Goal: Transaction & Acquisition: Download file/media

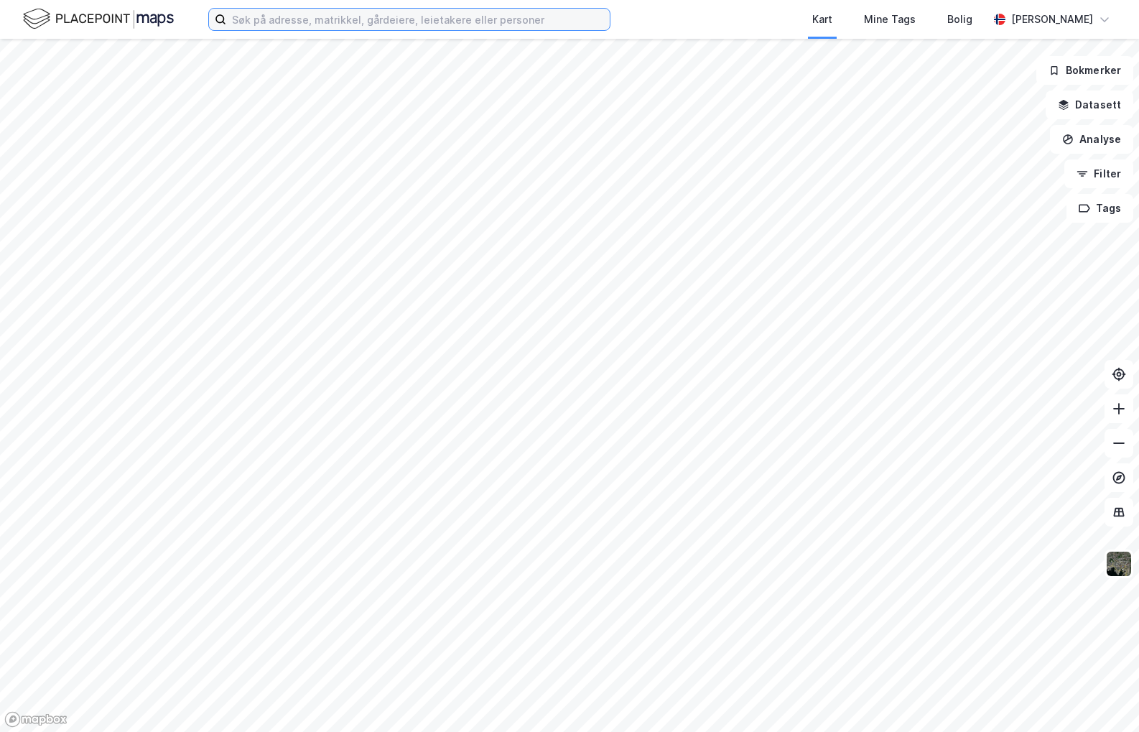
click at [321, 24] on input at bounding box center [417, 20] width 383 height 22
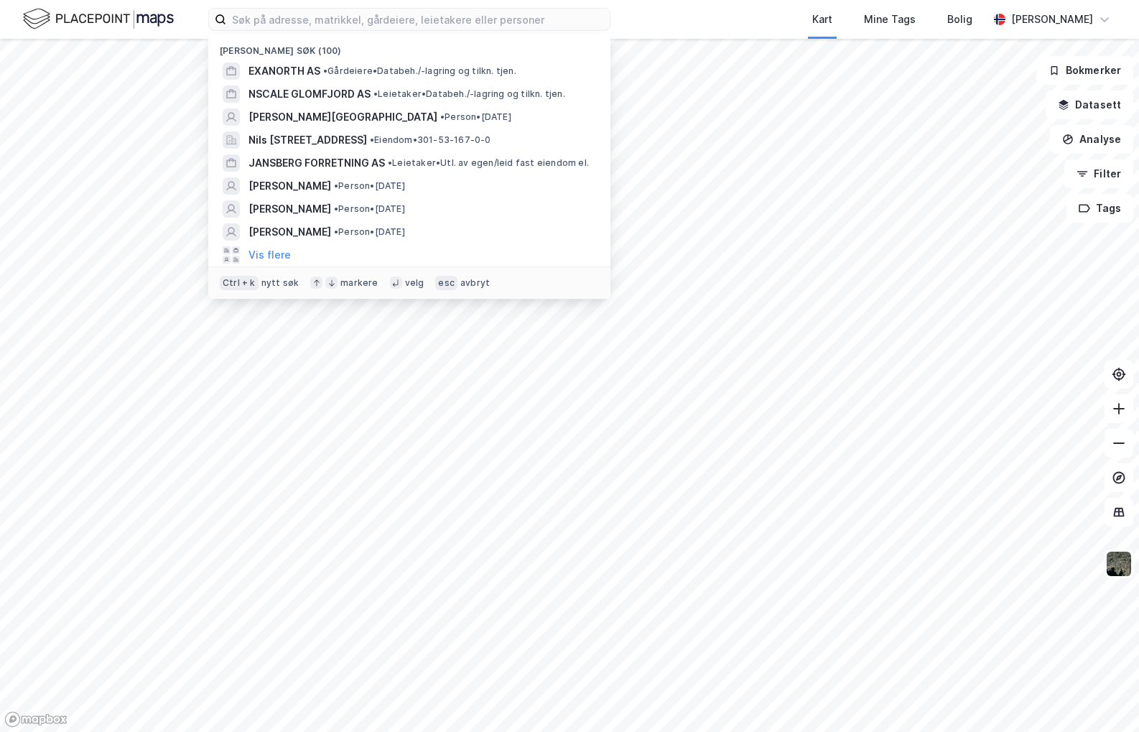
click at [296, 65] on span "EXANORTH AS" at bounding box center [284, 70] width 72 height 17
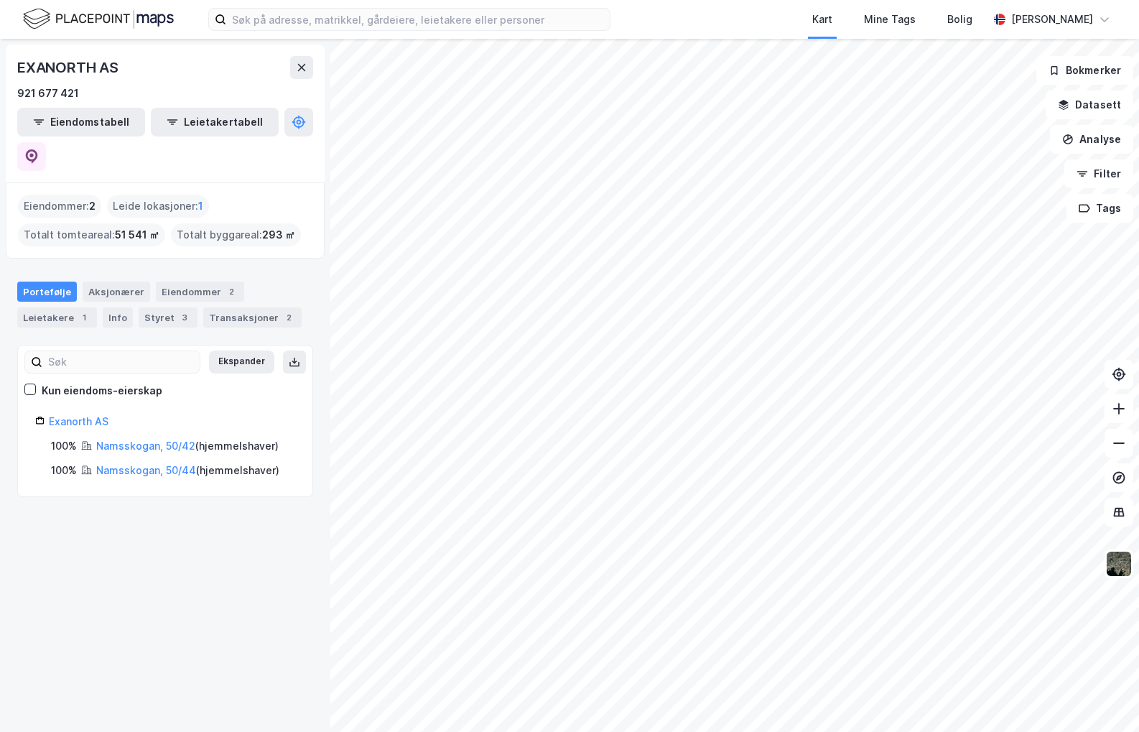
click at [126, 439] on link "Namsskogan, 50/42" at bounding box center [145, 445] width 99 height 12
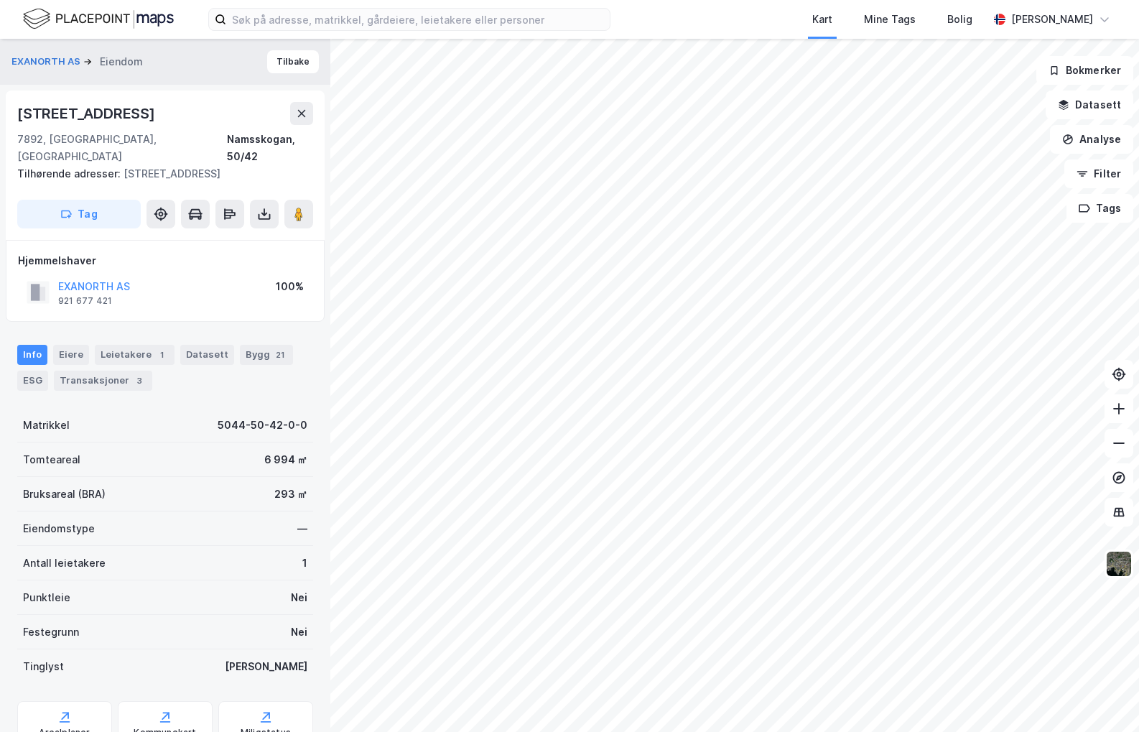
click at [258, 215] on icon at bounding box center [264, 214] width 14 height 14
click at [185, 242] on div "Last ned grunnbok" at bounding box center [193, 242] width 83 height 11
